Goal: Task Accomplishment & Management: Complete application form

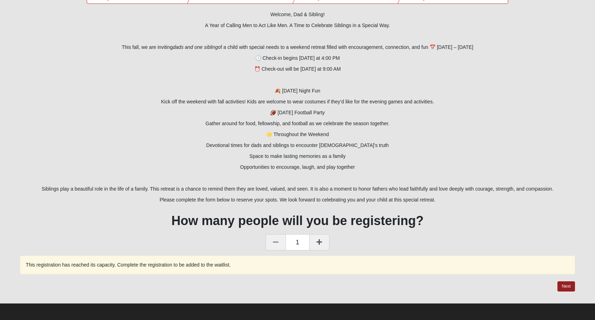
scroll to position [96, 0]
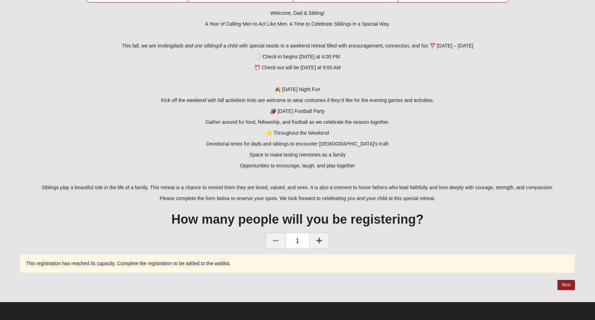
click at [321, 240] on icon at bounding box center [320, 240] width 6 height 6
click at [570, 284] on button "Next" at bounding box center [566, 285] width 17 height 10
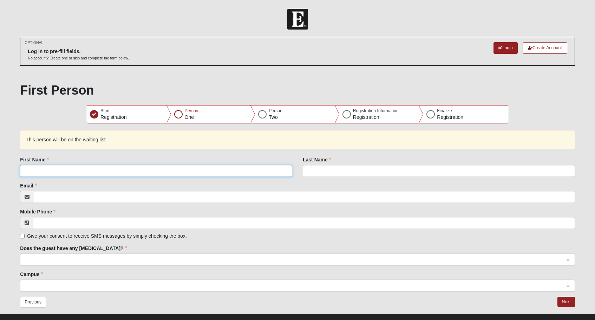
click at [196, 170] on input "First Name" at bounding box center [156, 171] width 272 height 12
type input "[PERSON_NAME]"
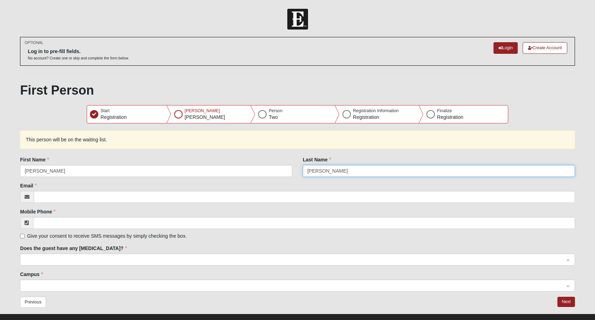
type input "[PERSON_NAME]"
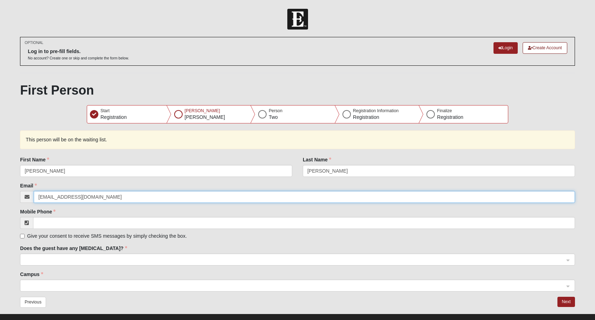
type input "[EMAIL_ADDRESS][DOMAIN_NAME]"
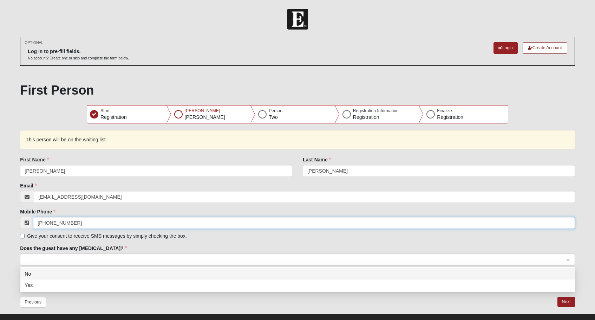
click at [119, 257] on span at bounding box center [294, 260] width 539 height 8
type input "[PHONE_NUMBER]"
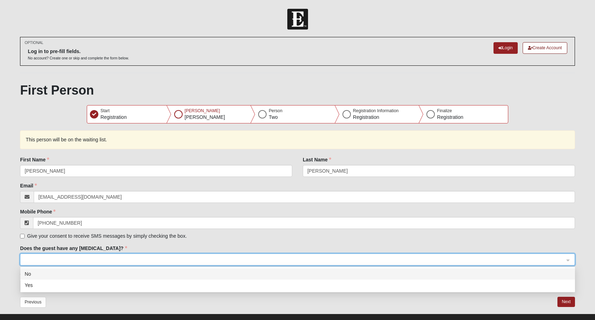
click at [91, 270] on div "No" at bounding box center [298, 274] width 546 height 8
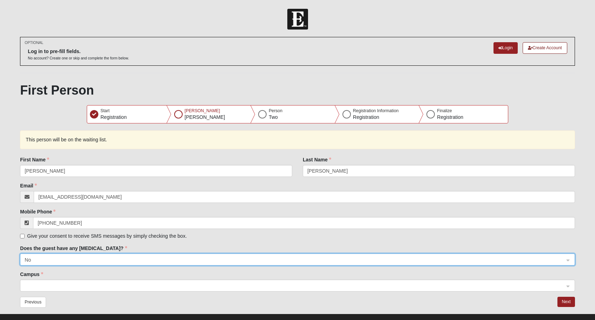
scroll to position [12, 0]
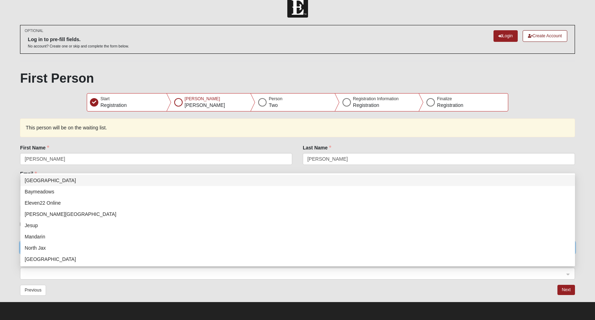
click at [67, 270] on span at bounding box center [294, 274] width 539 height 8
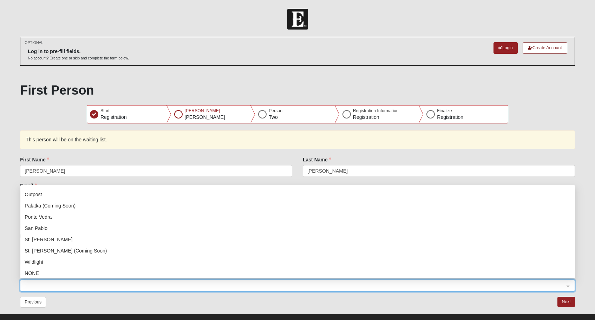
scroll to position [90, 0]
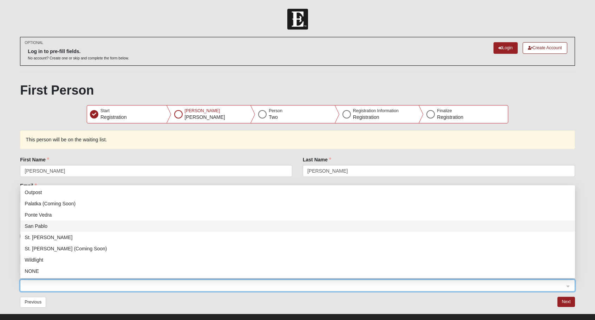
click at [110, 229] on div "San Pablo" at bounding box center [298, 226] width 546 height 8
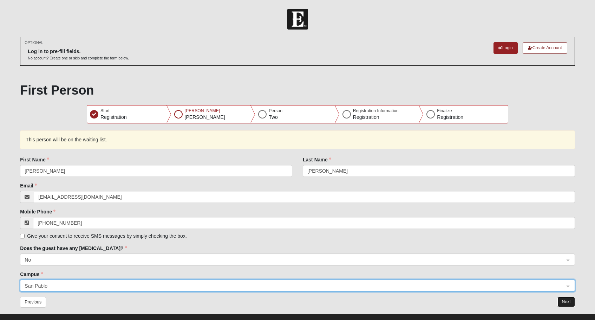
click at [571, 301] on button "Next" at bounding box center [566, 302] width 17 height 10
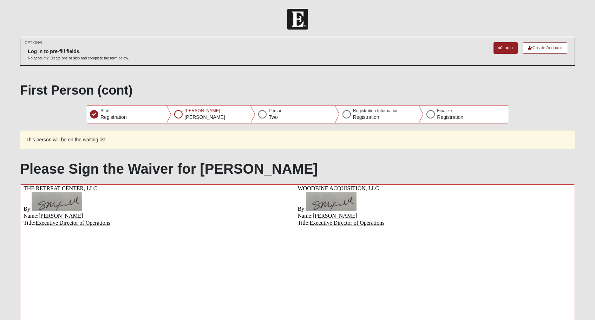
scroll to position [137, 0]
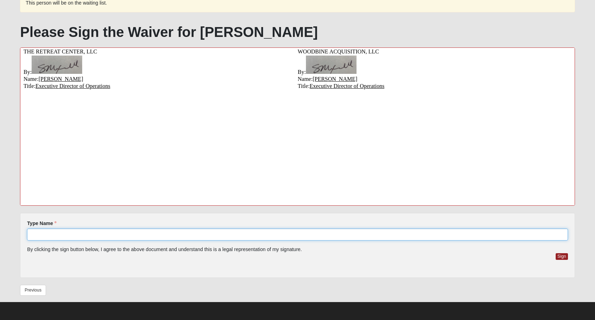
click at [260, 236] on input "Type Name" at bounding box center [297, 234] width 541 height 12
type input "[PERSON_NAME]"
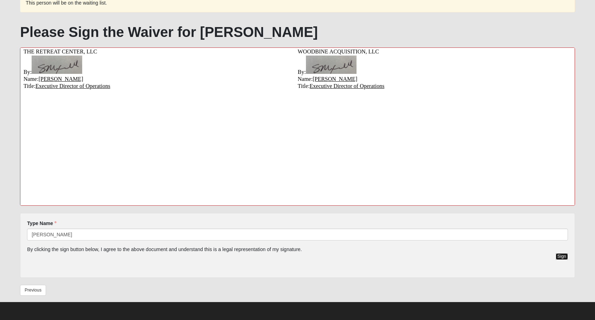
click at [564, 256] on button "Sign" at bounding box center [562, 256] width 12 height 7
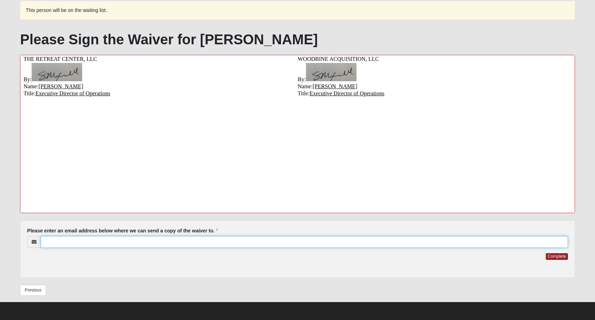
click at [312, 242] on input "Please enter an email address below where we can send a copy of the waiver to." at bounding box center [304, 242] width 527 height 12
click at [61, 242] on input "[PERSON_NAME][EMAIL_ADDRESS][PERSON_NAME][DOMAIN_NAME]" at bounding box center [304, 242] width 527 height 12
type input "[EMAIL_ADDRESS][DOMAIN_NAME]"
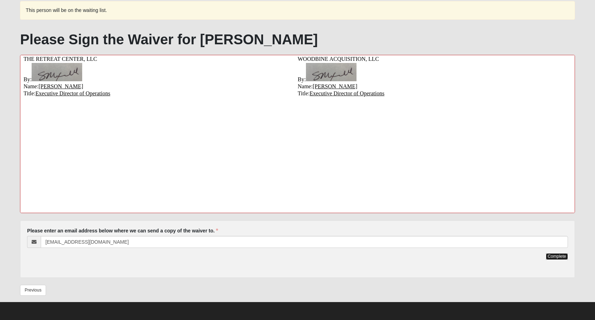
click at [549, 255] on button "Complete" at bounding box center [557, 256] width 22 height 7
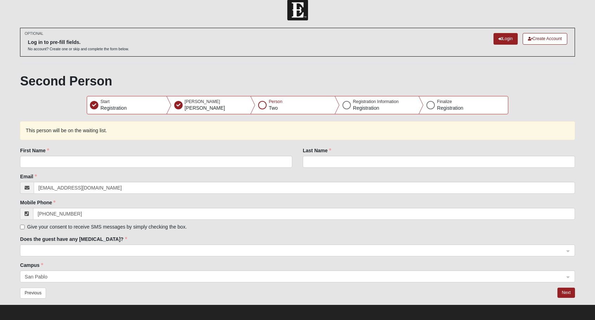
scroll to position [12, 0]
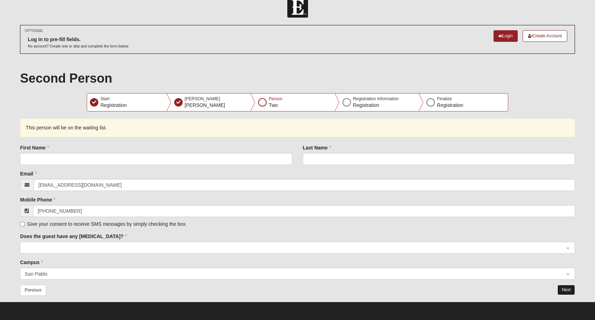
click at [570, 289] on button "Next" at bounding box center [566, 290] width 17 height 10
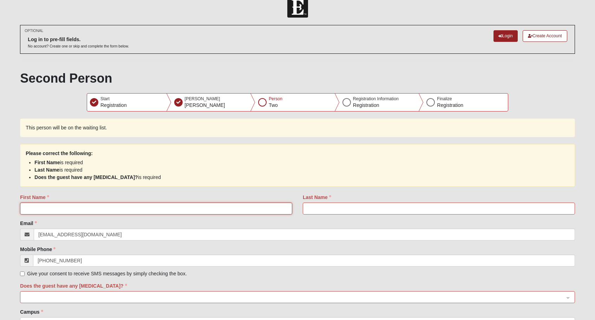
click at [224, 204] on input "First Name" at bounding box center [156, 208] width 272 height 12
type input "[PERSON_NAME]"
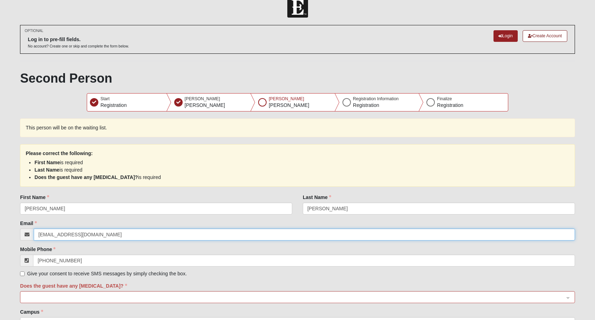
type input "[EMAIL_ADDRESS][DOMAIN_NAME]"
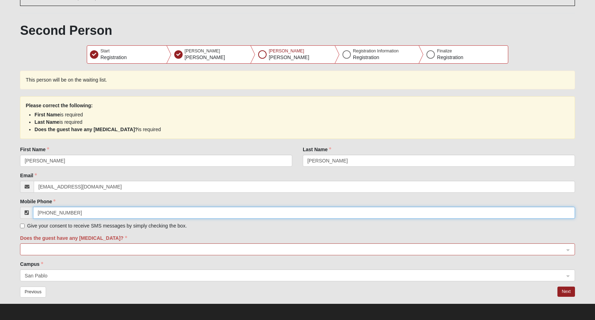
scroll to position [61, 0]
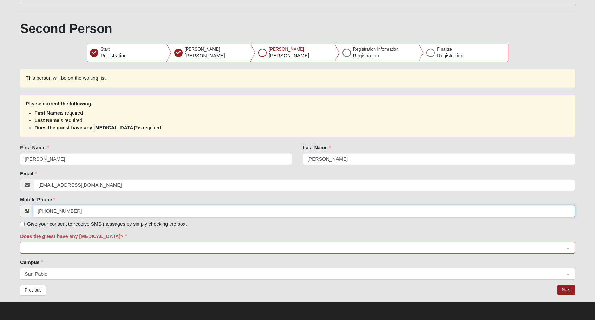
type input "[PHONE_NUMBER]"
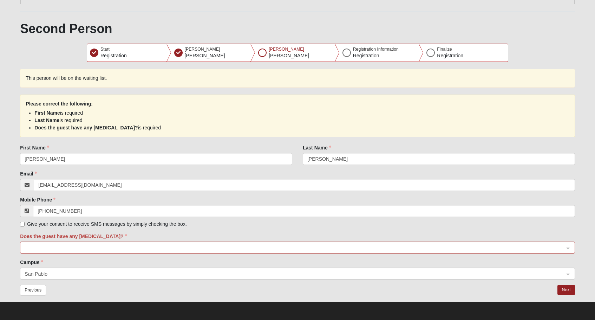
click at [151, 238] on div "Does the guest have any [MEDICAL_DATA]?" at bounding box center [297, 243] width 555 height 21
click at [145, 246] on span at bounding box center [294, 248] width 539 height 8
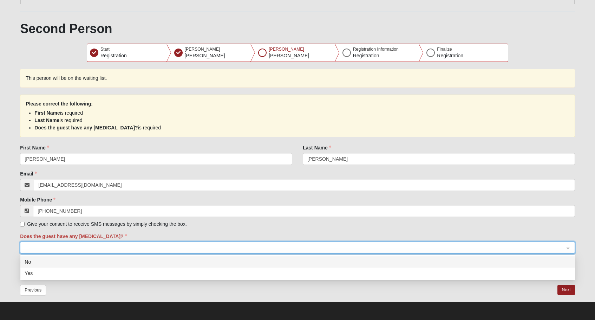
click at [93, 259] on div "No" at bounding box center [298, 262] width 546 height 8
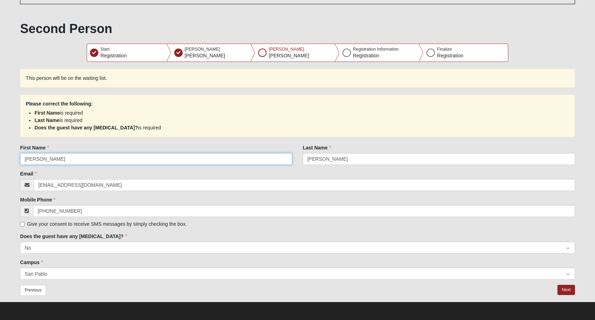
drag, startPoint x: 91, startPoint y: 157, endPoint x: 3, endPoint y: 159, distance: 87.9
click at [3, 159] on form "Log In [DATE] Father & Child Special Needs Family Retreat Error OPTIONAL Log in…" at bounding box center [297, 133] width 595 height 372
type input "[PERSON_NAME]"
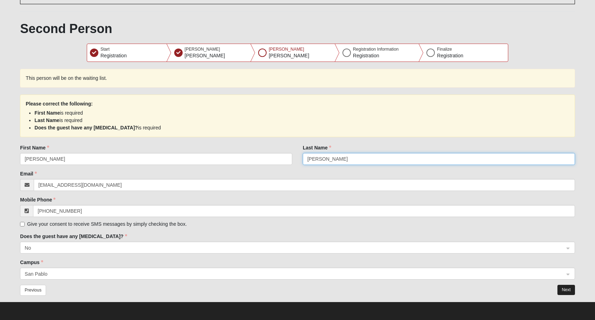
type input "[PERSON_NAME]"
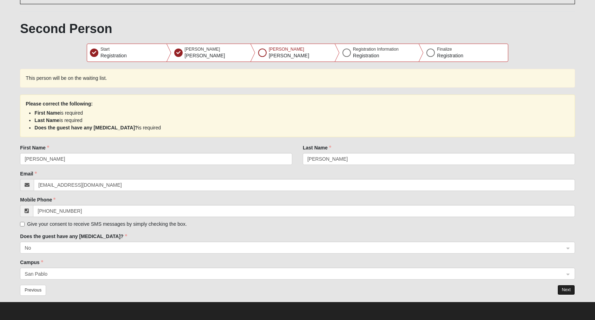
click at [565, 285] on button "Next" at bounding box center [566, 290] width 17 height 10
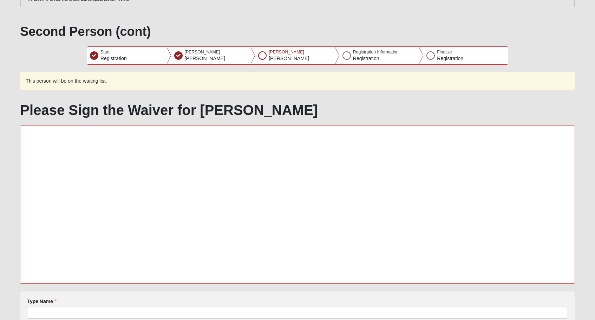
scroll to position [137, 0]
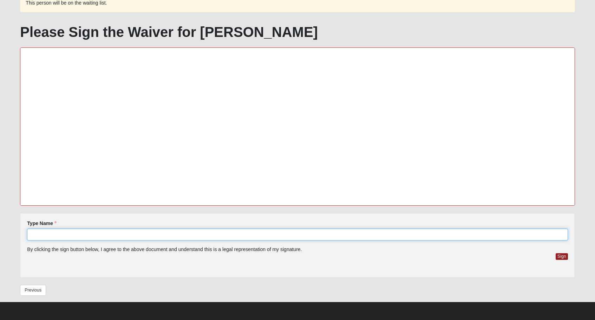
click at [317, 236] on input "Type Name" at bounding box center [297, 234] width 541 height 12
type input "[PERSON_NAME]"
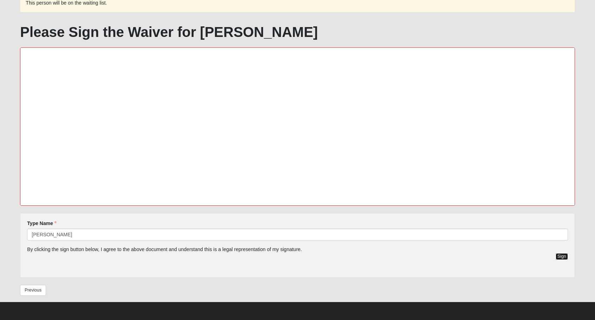
click at [565, 256] on button "Sign" at bounding box center [562, 256] width 12 height 7
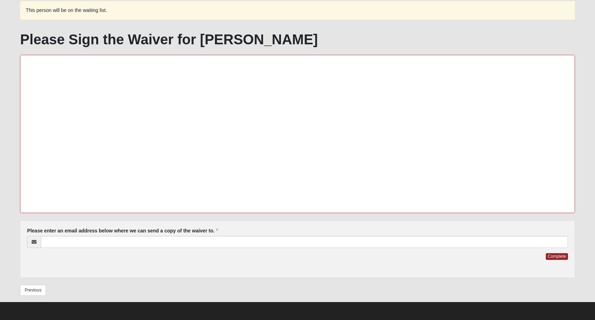
scroll to position [129, 0]
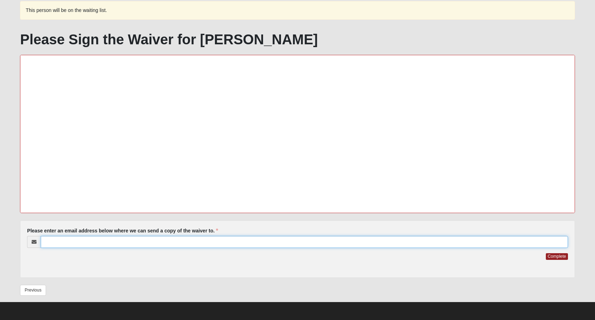
click at [466, 242] on input "Please enter an email address below where we can send a copy of the waiver to." at bounding box center [304, 242] width 527 height 12
click at [63, 241] on input "[PERSON_NAME][EMAIL_ADDRESS][PERSON_NAME][DOMAIN_NAME]" at bounding box center [304, 242] width 527 height 12
type input "[EMAIL_ADDRESS][DOMAIN_NAME]"
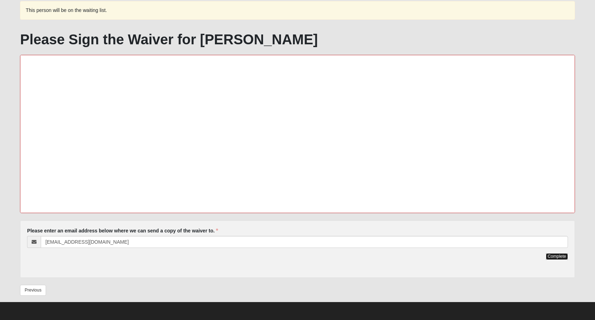
click at [561, 256] on button "Complete" at bounding box center [557, 256] width 22 height 7
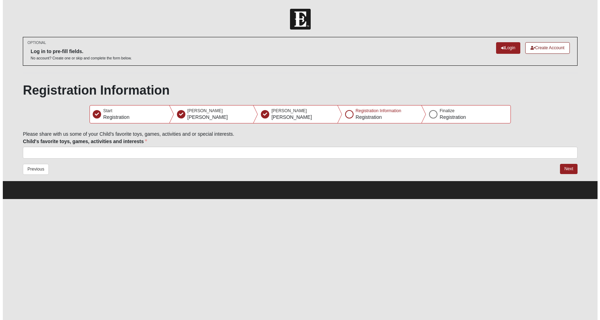
scroll to position [0, 0]
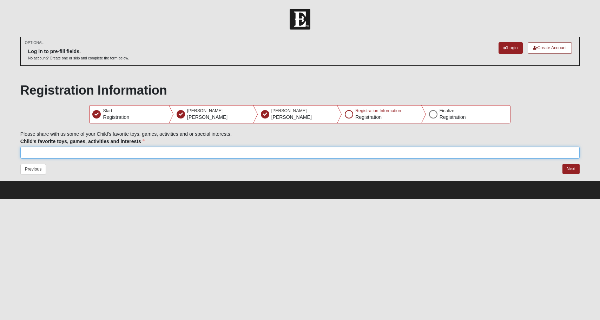
click at [183, 155] on input "Child's favorite toys, games, activities and interests" at bounding box center [300, 152] width 560 height 12
click at [51, 151] on input "Legos and Nrf Guns" at bounding box center [300, 152] width 560 height 12
type input "Legos and Nerf Guns"
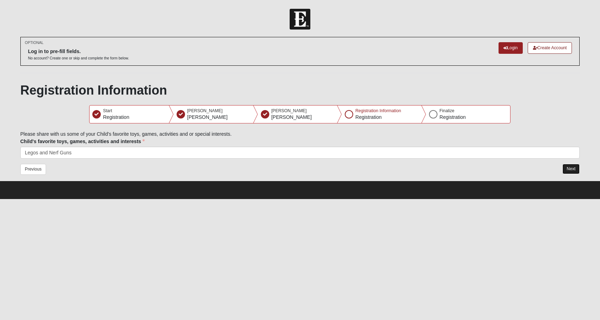
click at [575, 172] on button "Next" at bounding box center [571, 169] width 17 height 10
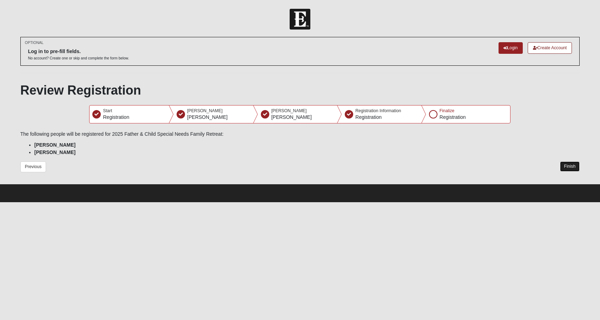
click at [573, 167] on button "Finish" at bounding box center [570, 166] width 20 height 10
